Goal: Information Seeking & Learning: Learn about a topic

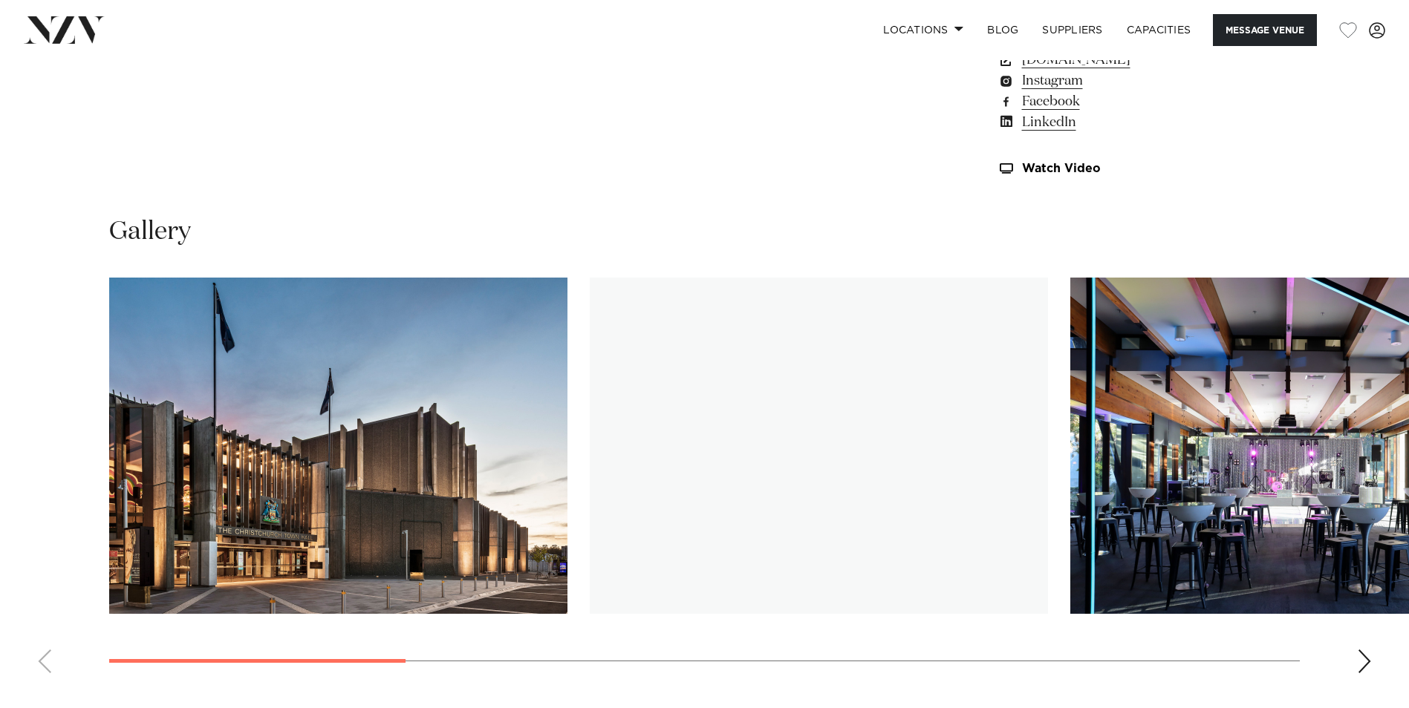
scroll to position [1411, 0]
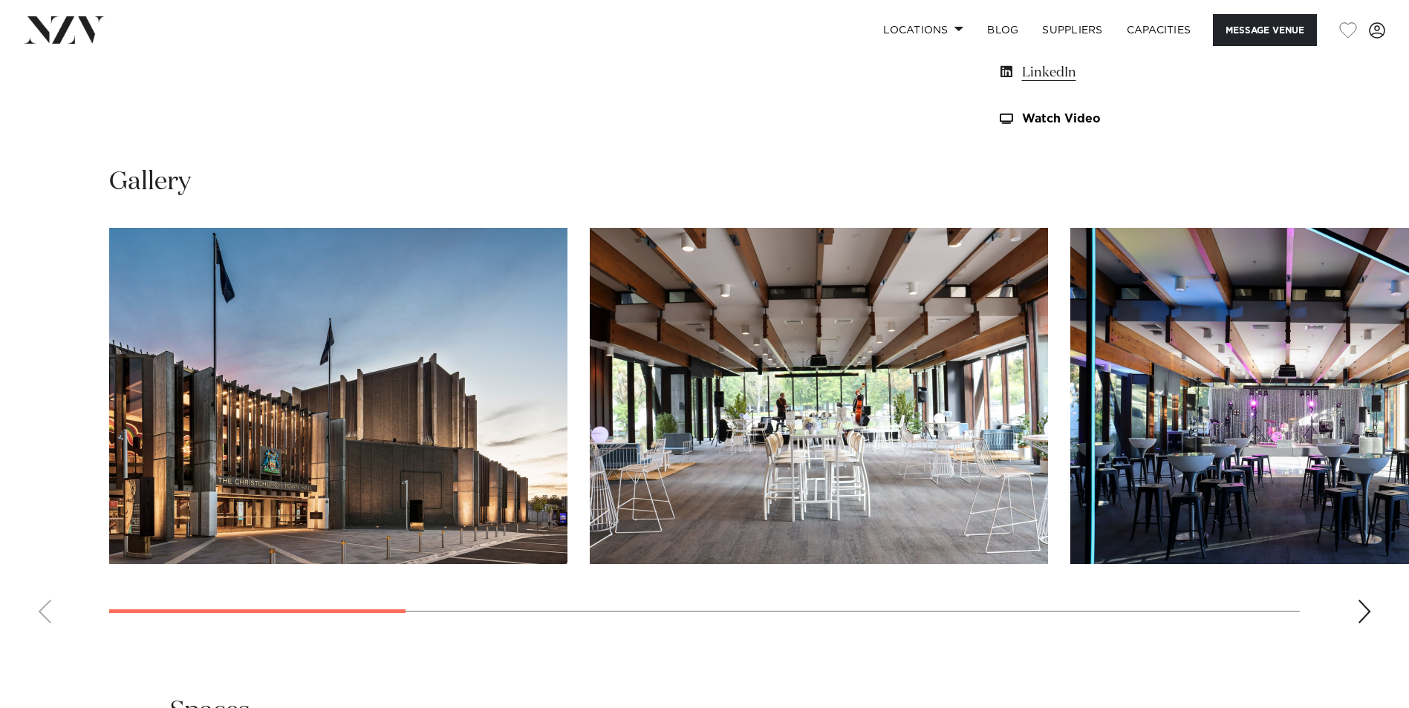
click at [1364, 618] on div "Next slide" at bounding box center [1364, 612] width 15 height 24
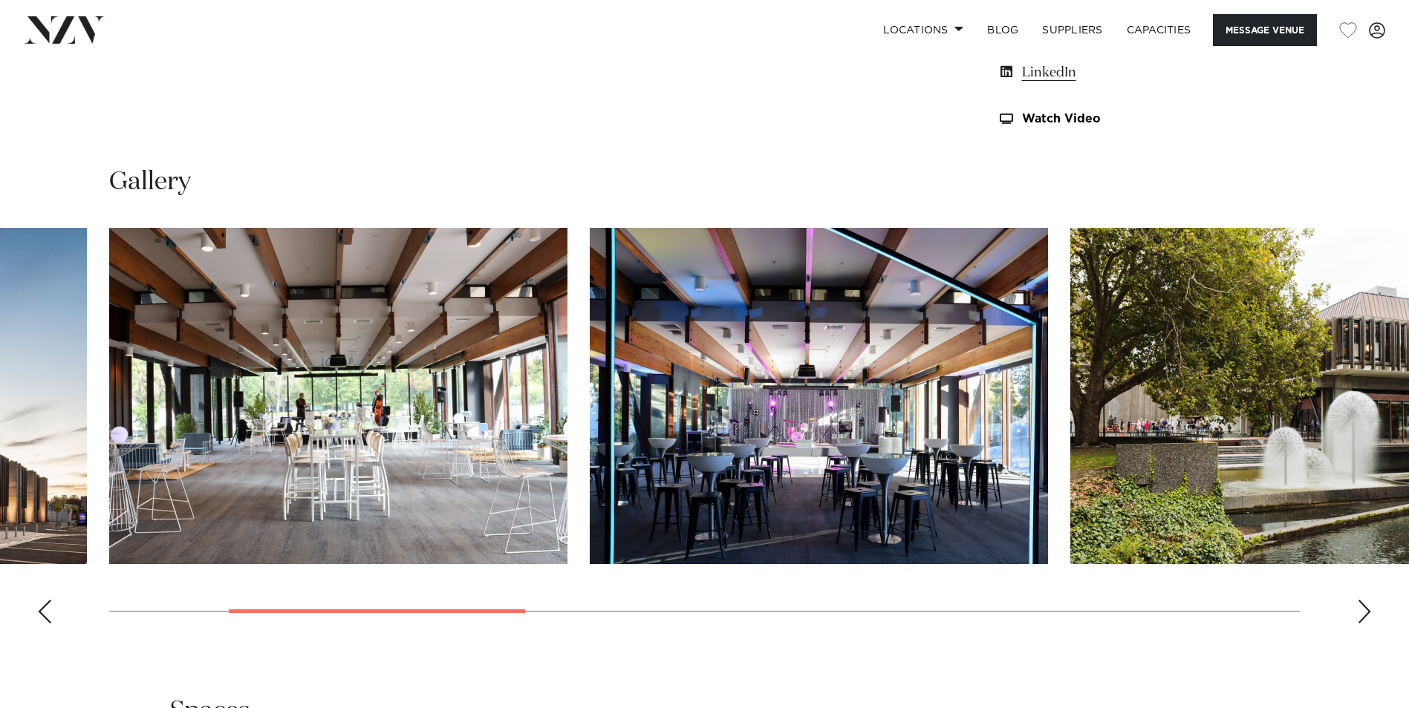
click at [1364, 618] on div "Next slide" at bounding box center [1364, 612] width 15 height 24
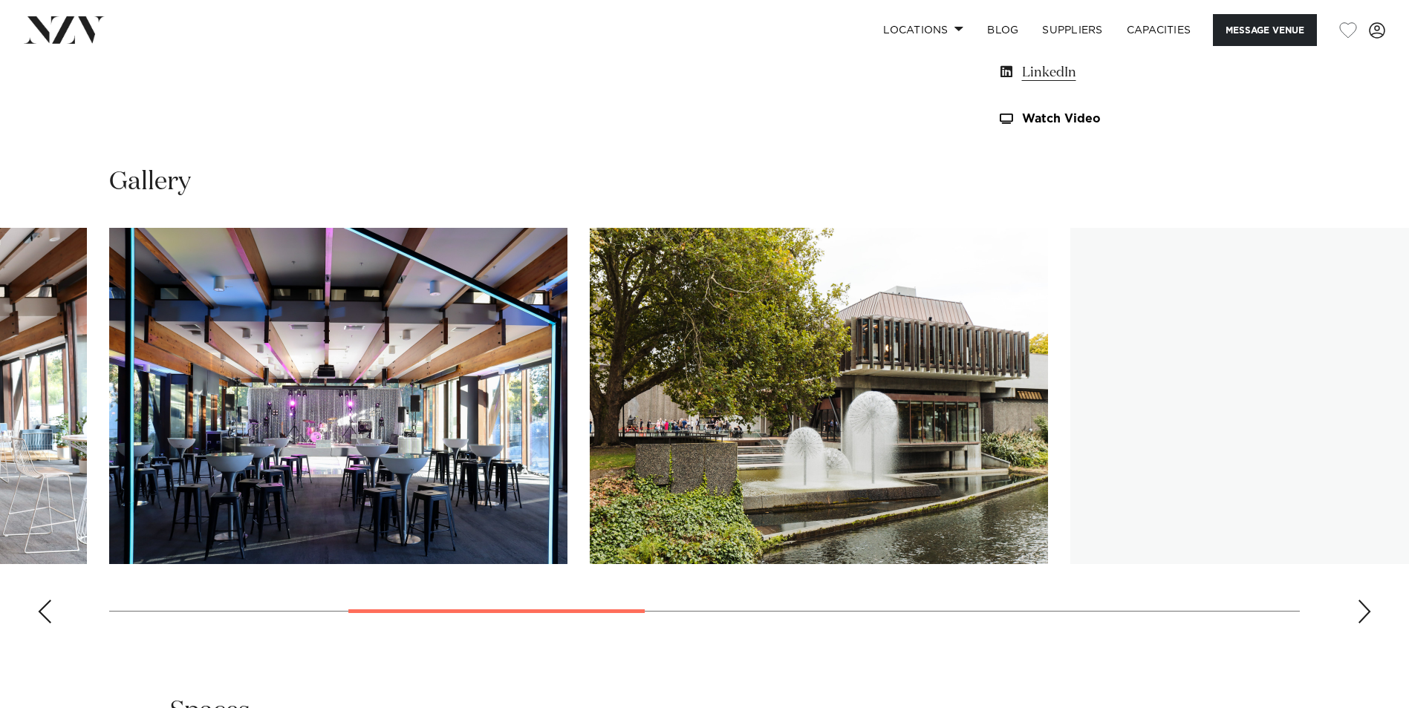
click at [1364, 618] on div "Next slide" at bounding box center [1364, 612] width 15 height 24
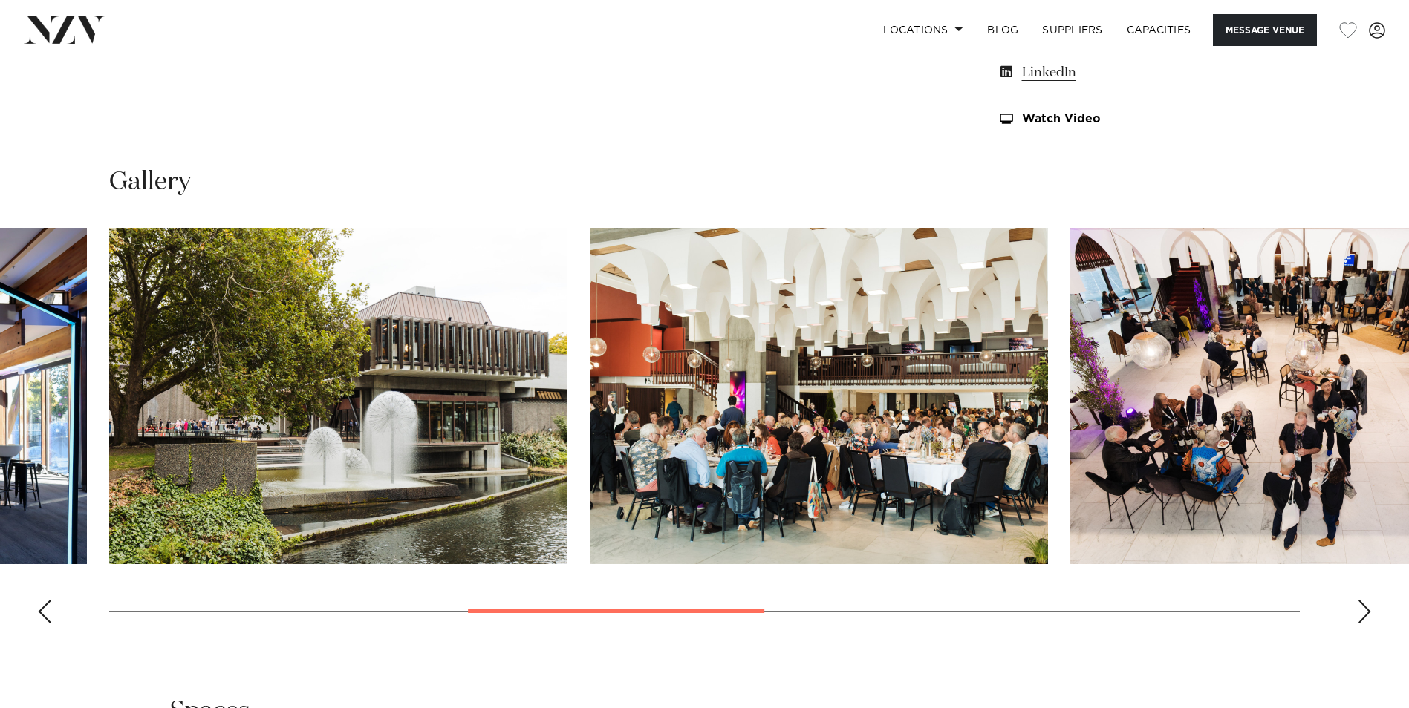
click at [1364, 618] on div "Next slide" at bounding box center [1364, 612] width 15 height 24
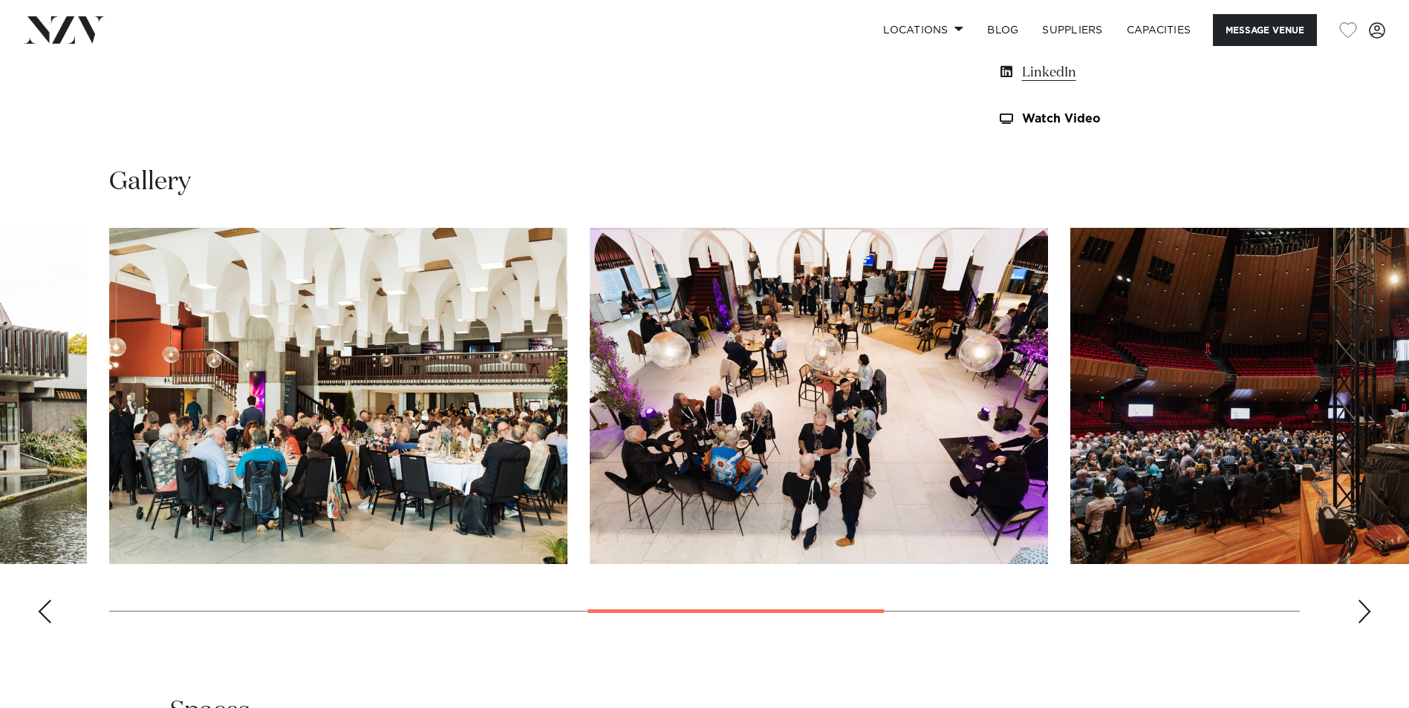
click at [1364, 618] on div "Next slide" at bounding box center [1364, 612] width 15 height 24
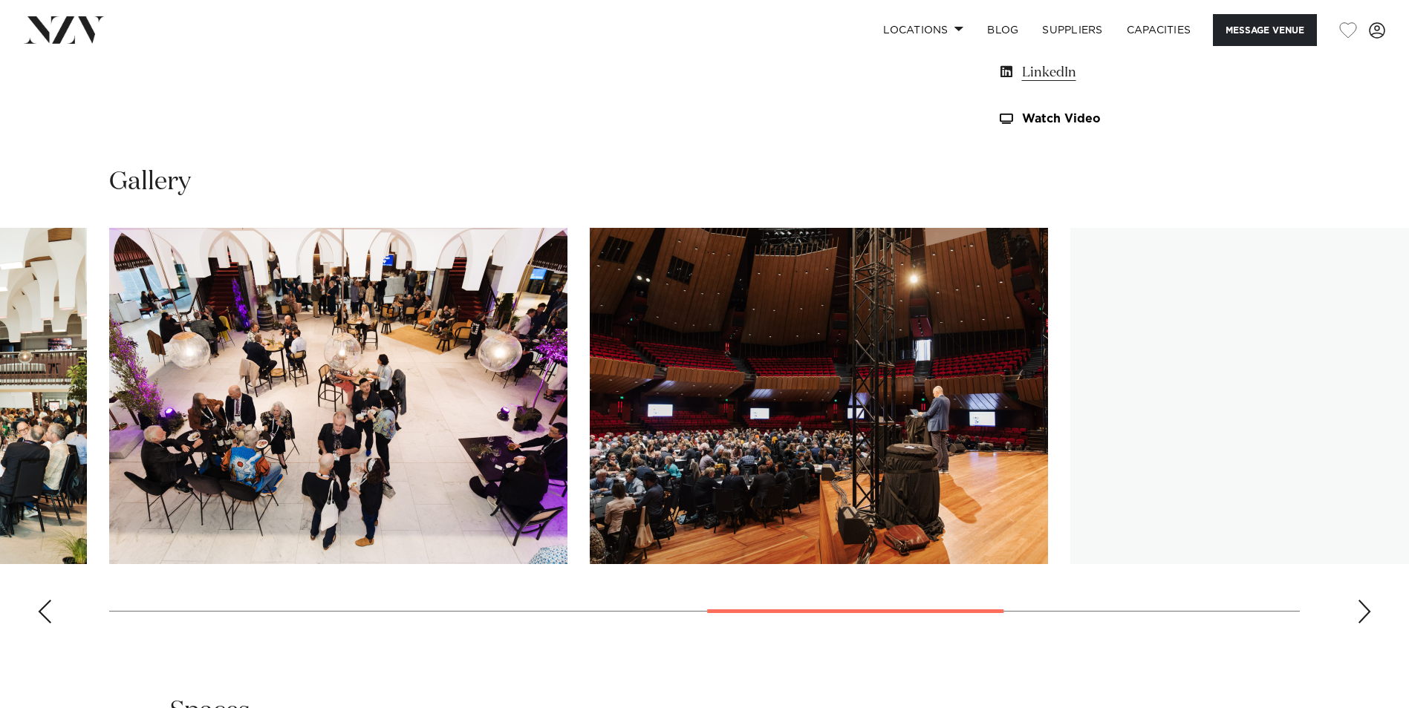
click at [1364, 618] on div "Next slide" at bounding box center [1364, 612] width 15 height 24
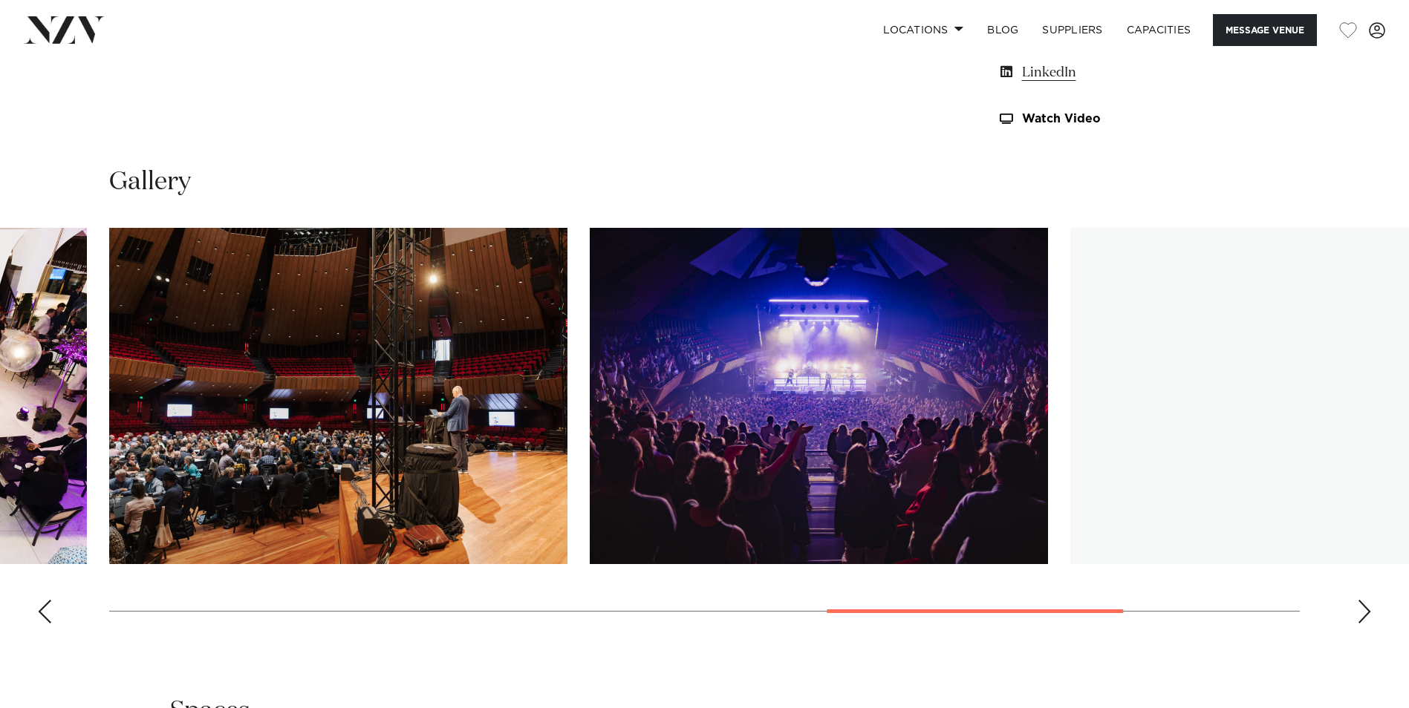
click at [1364, 618] on div "Next slide" at bounding box center [1364, 612] width 15 height 24
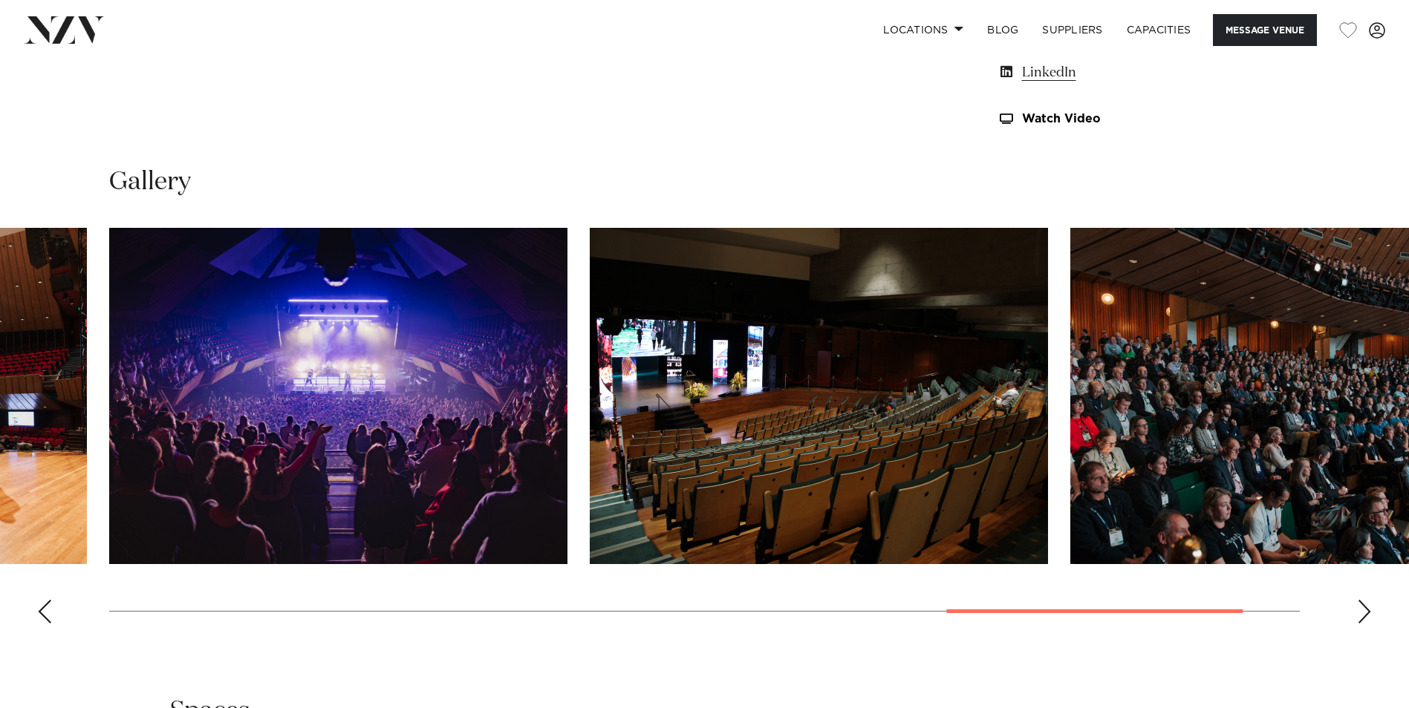
click at [1364, 618] on div "Next slide" at bounding box center [1364, 612] width 15 height 24
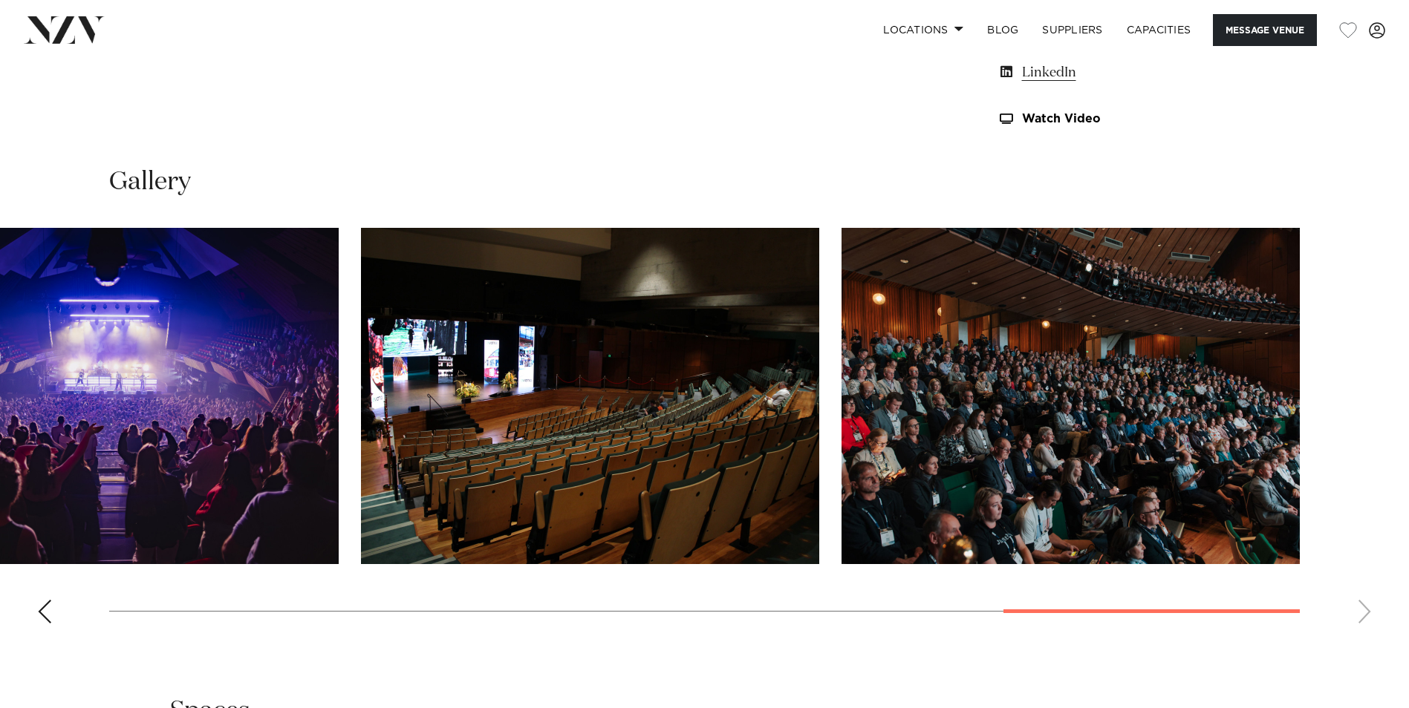
click at [1364, 618] on swiper-container at bounding box center [704, 432] width 1409 height 408
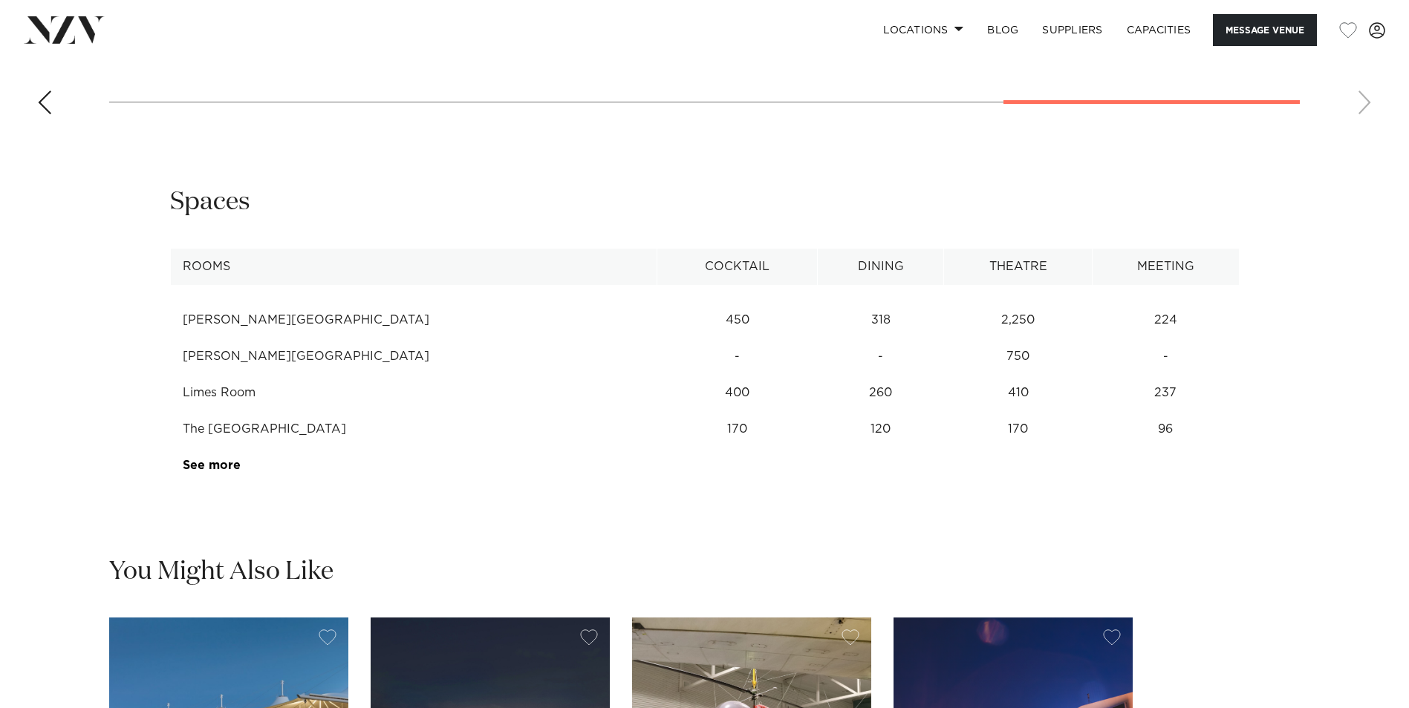
scroll to position [1931, 0]
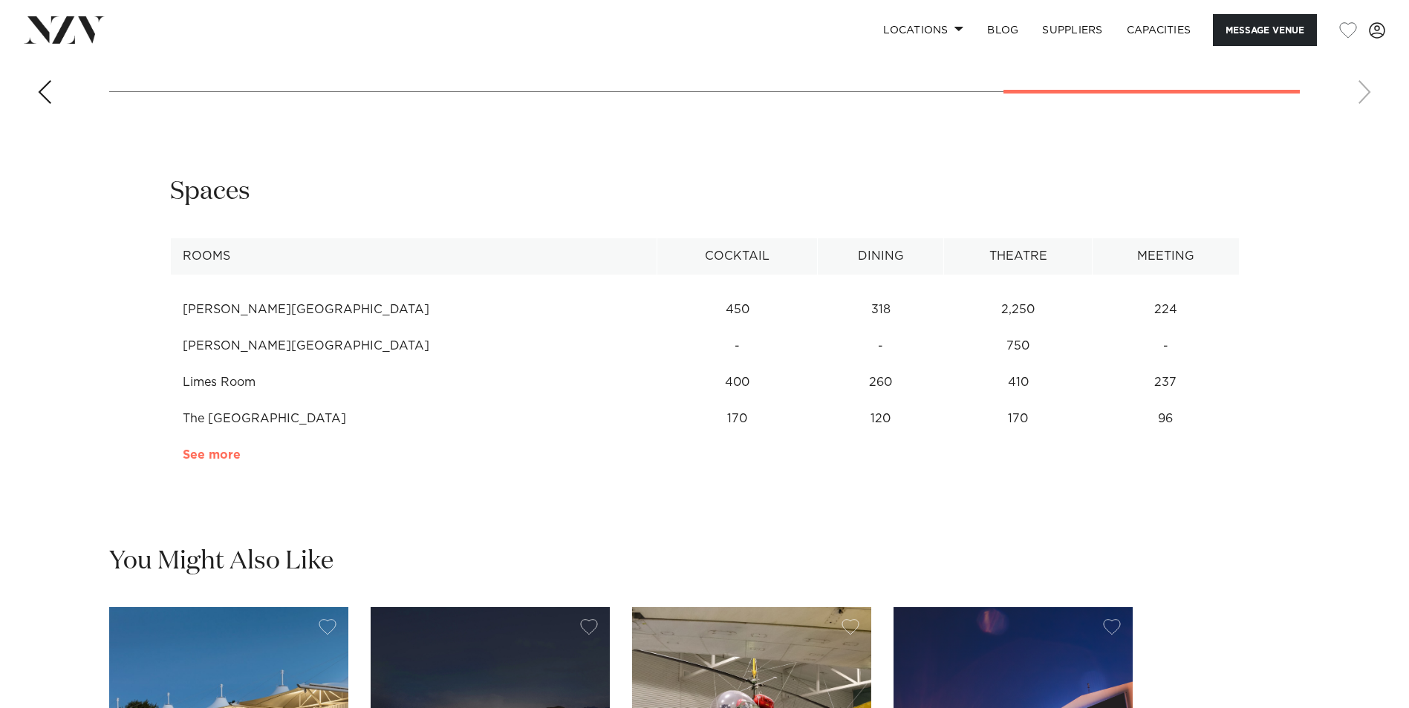
click at [206, 453] on link "See more" at bounding box center [241, 455] width 116 height 12
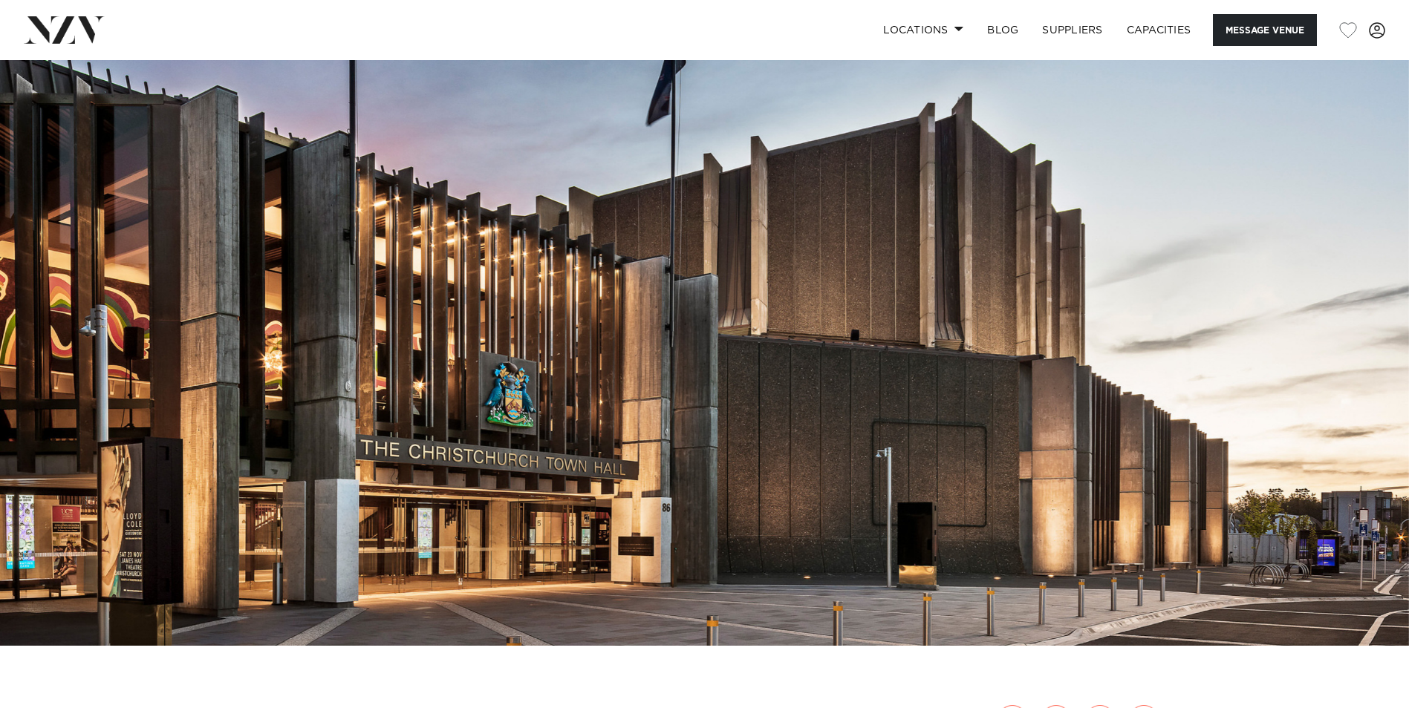
scroll to position [0, 0]
